Goal: Transaction & Acquisition: Book appointment/travel/reservation

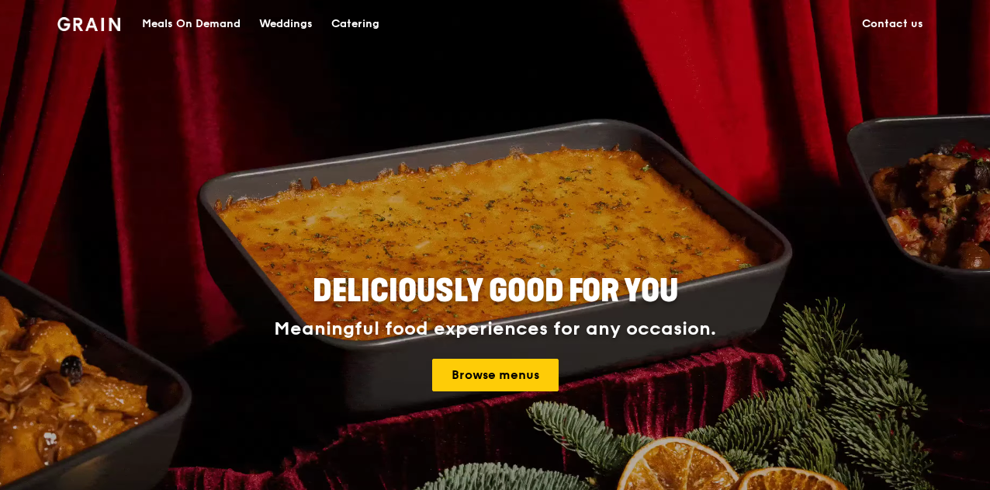
click at [190, 23] on div "Meals On Demand" at bounding box center [191, 24] width 99 height 47
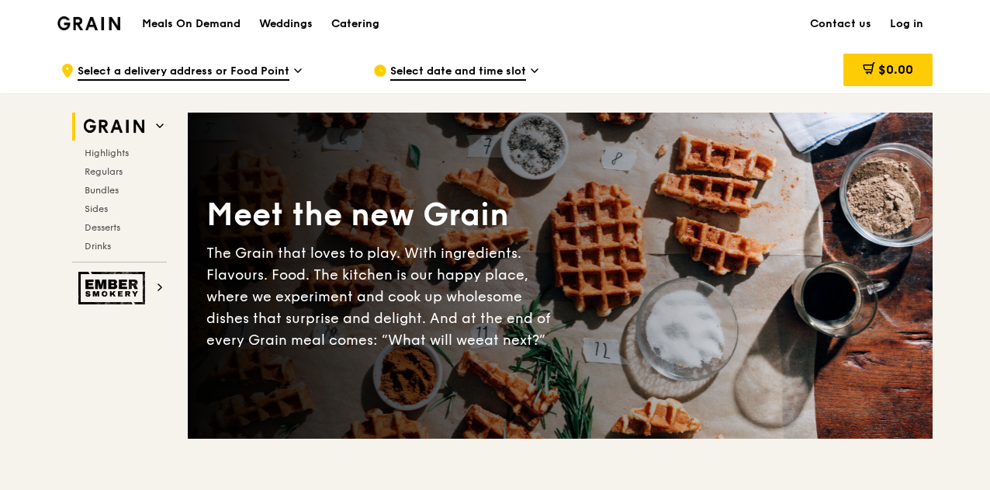
click at [340, 24] on div "Catering" at bounding box center [355, 24] width 48 height 47
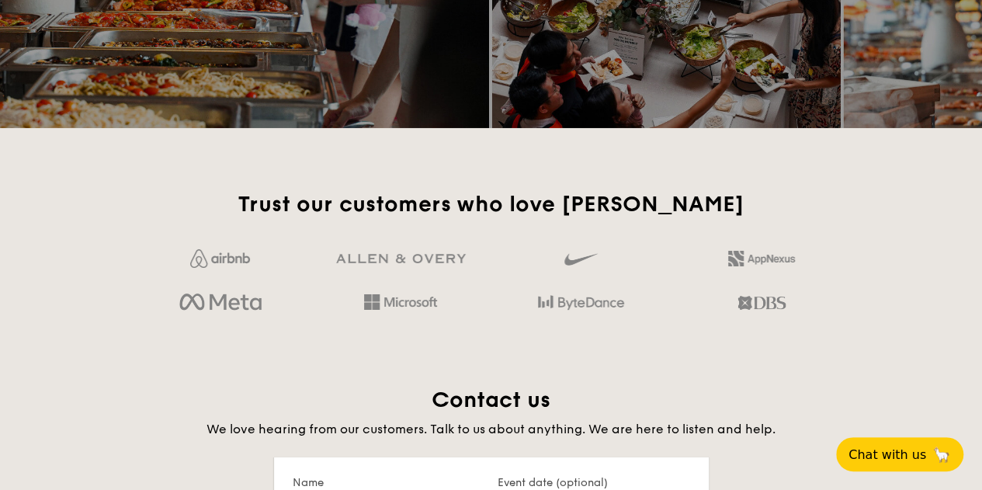
scroll to position [2472, 0]
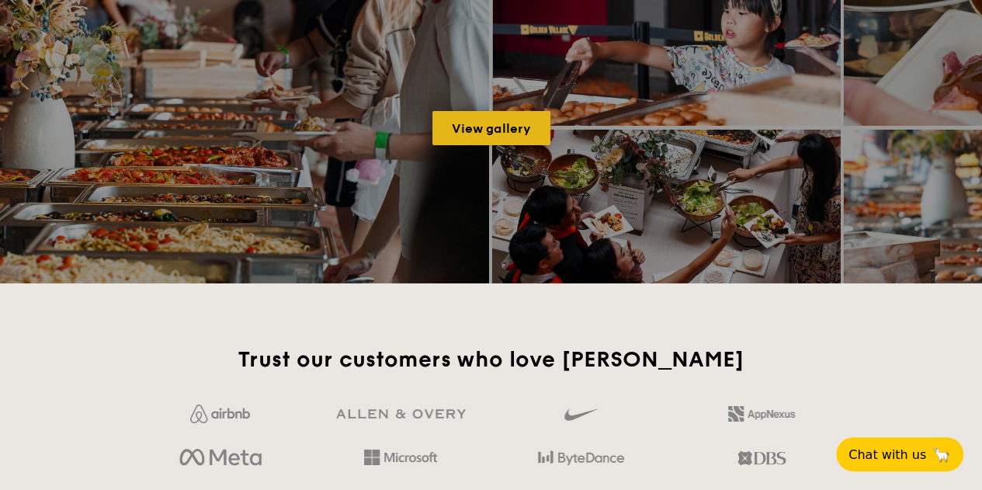
click at [525, 129] on link "View gallery" at bounding box center [491, 128] width 118 height 34
